Goal: Download file/media

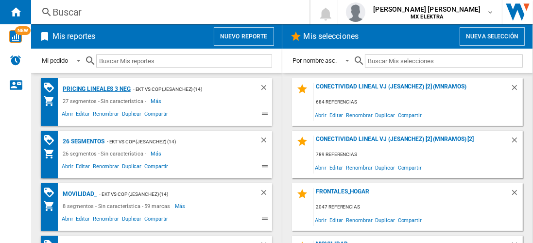
click at [96, 88] on div "Pricing lineales 3 neg" at bounding box center [95, 89] width 70 height 12
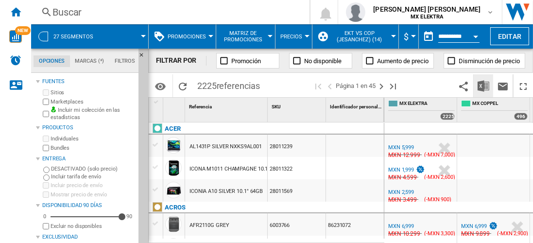
click at [484, 85] on img "Descargar en Excel" at bounding box center [483, 86] width 12 height 12
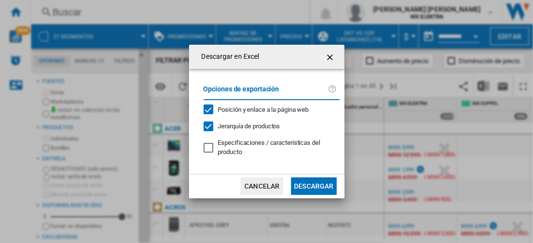
click at [313, 185] on button "Descargar" at bounding box center [313, 185] width 45 height 17
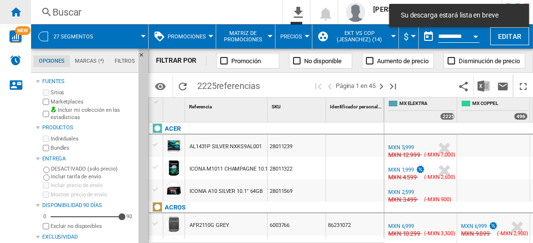
click at [16, 12] on ng-md-icon "Inicio" at bounding box center [16, 12] width 12 height 12
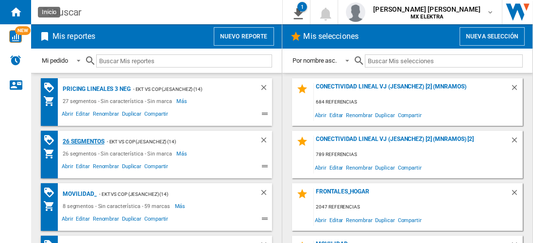
click at [84, 140] on div "26 segmentos" at bounding box center [82, 141] width 44 height 12
